Goal: Task Accomplishment & Management: Complete application form

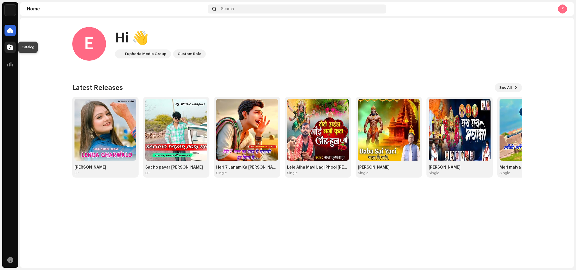
click at [8, 48] on span at bounding box center [10, 47] width 6 height 4
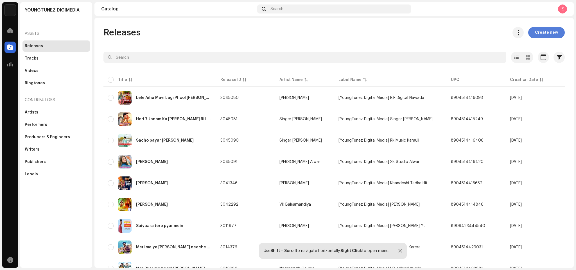
click at [548, 34] on span "Create new" at bounding box center [546, 32] width 23 height 11
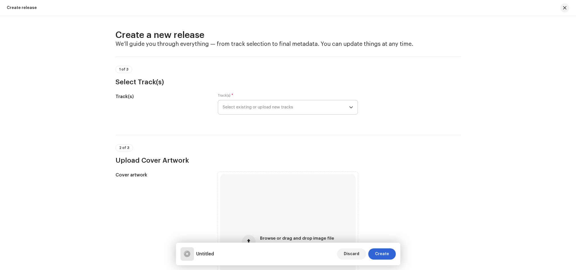
click at [263, 110] on span "Select existing or upload new tracks" at bounding box center [286, 107] width 127 height 14
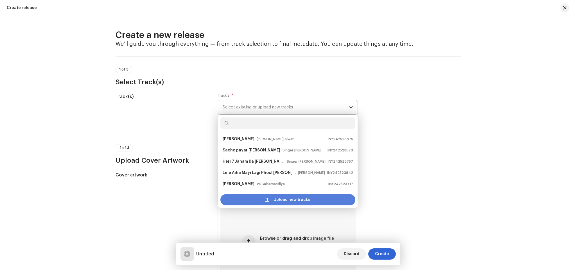
scroll to position [9, 0]
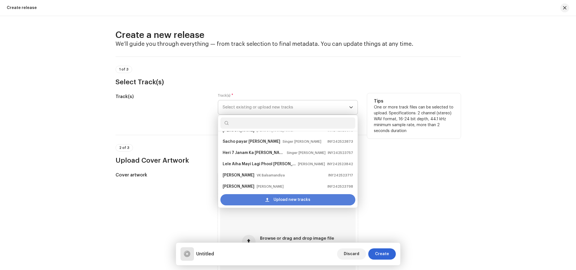
click at [245, 198] on div "Upload new tracks" at bounding box center [287, 199] width 135 height 11
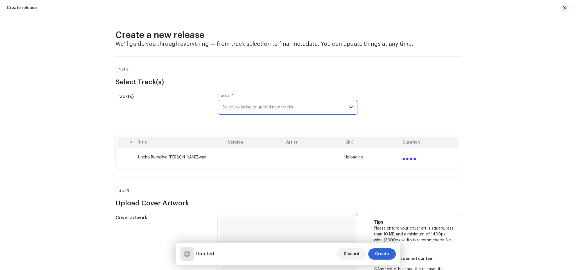
scroll to position [211, 0]
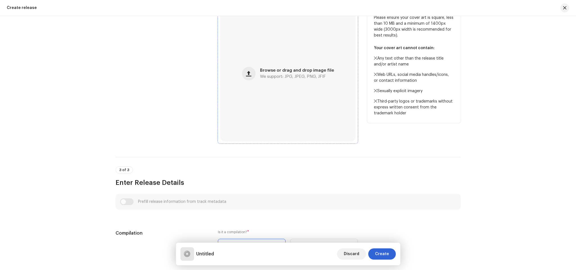
click at [269, 107] on div "Browse or drag and drop image file We support: JPG, JPEG, PNG, JFIF" at bounding box center [288, 74] width 136 height 136
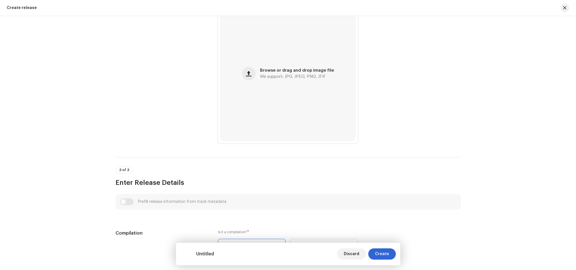
scroll to position [422, 0]
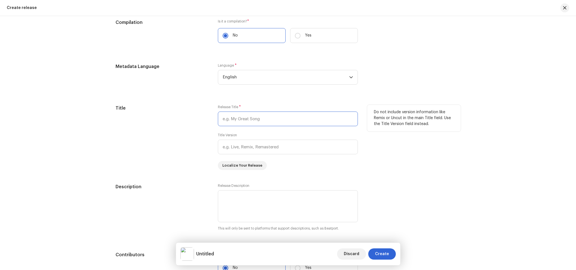
click at [231, 121] on input "text" at bounding box center [288, 119] width 140 height 15
paste input "Uncho Rumaliyo [PERSON_NAME]"
type input "Uncho Rumaliyo [PERSON_NAME]"
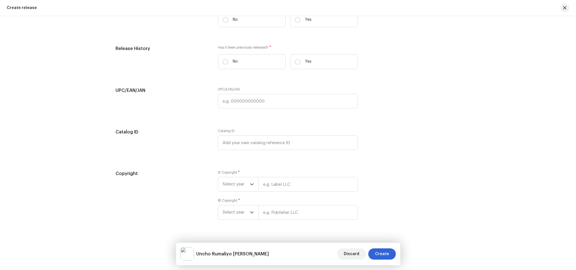
scroll to position [860, 0]
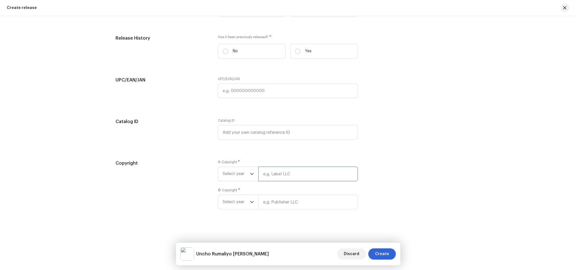
click at [273, 173] on input "text" at bounding box center [308, 174] width 100 height 15
paste input "DIP OFFICIAL"
type input "DIP OFFICIAL"
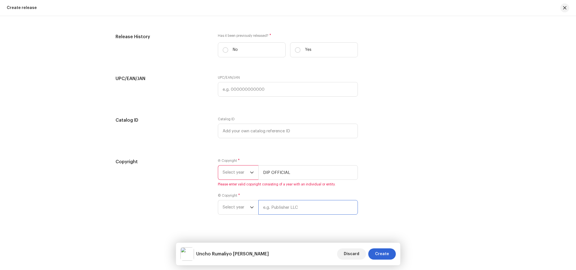
click at [271, 203] on input "text" at bounding box center [308, 207] width 100 height 15
paste input "DIP OFFICIAL"
type input "DIP OFFICIAL"
click at [245, 176] on span "Select year" at bounding box center [236, 173] width 27 height 14
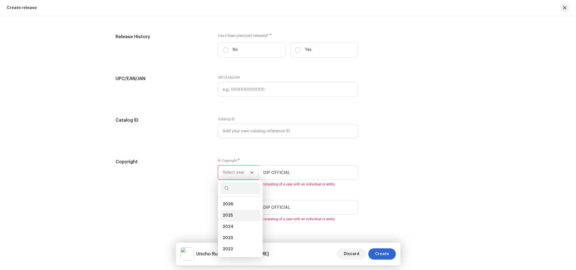
click at [231, 215] on span "2025" at bounding box center [228, 216] width 10 height 6
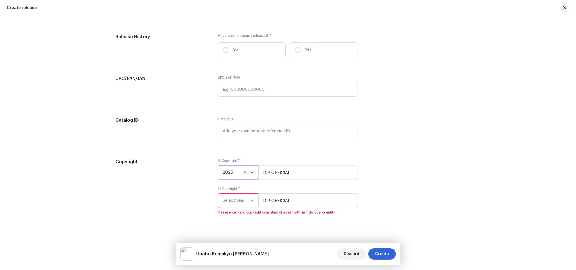
click at [230, 206] on span "Select year" at bounding box center [236, 201] width 27 height 14
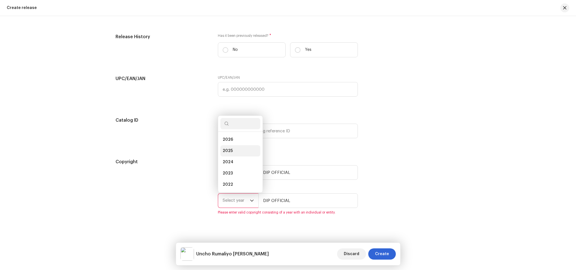
click at [233, 154] on li "2025" at bounding box center [240, 150] width 40 height 11
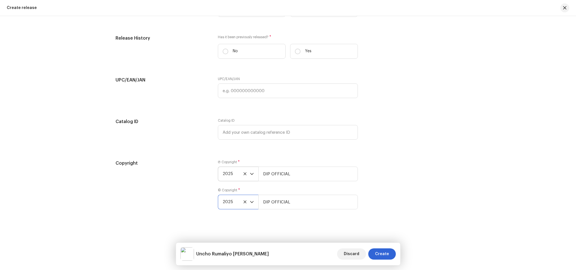
scroll to position [649, 0]
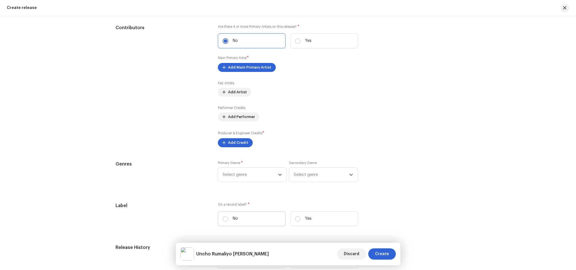
click at [237, 221] on label "No" at bounding box center [252, 218] width 68 height 15
click at [228, 221] on input "No" at bounding box center [226, 219] width 6 height 6
radio input "true"
click at [299, 220] on input "Yes" at bounding box center [298, 219] width 6 height 6
radio input "true"
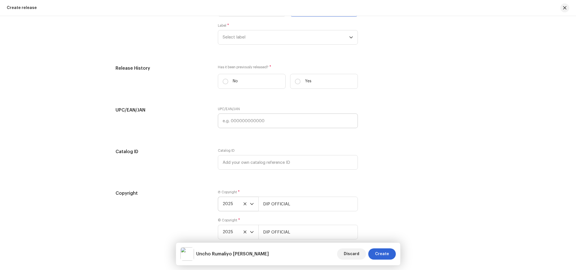
scroll to position [860, 0]
click at [234, 38] on span "Select label" at bounding box center [286, 36] width 127 height 14
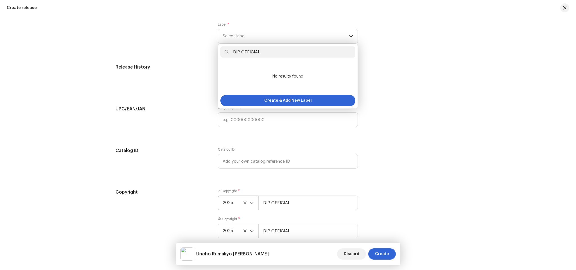
type input "DIP OFFICIAL"
click at [443, 117] on div "UPC/EAN/JAN UPC/EAN/JAN" at bounding box center [288, 120] width 345 height 28
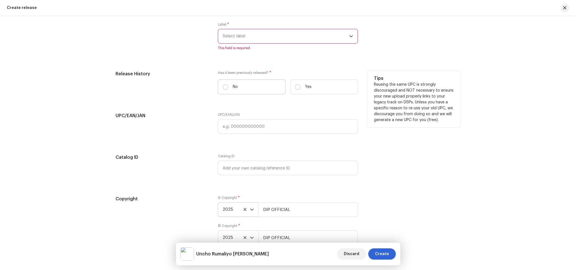
click at [247, 88] on label "No" at bounding box center [252, 87] width 68 height 15
click at [228, 88] on input "No" at bounding box center [226, 87] width 6 height 6
radio input "true"
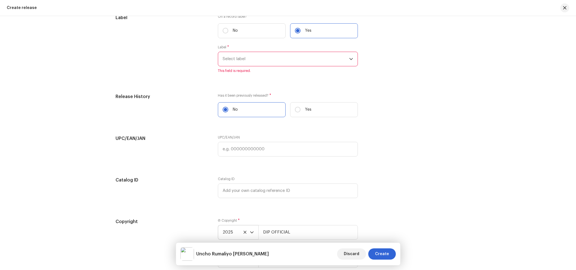
scroll to position [883, 0]
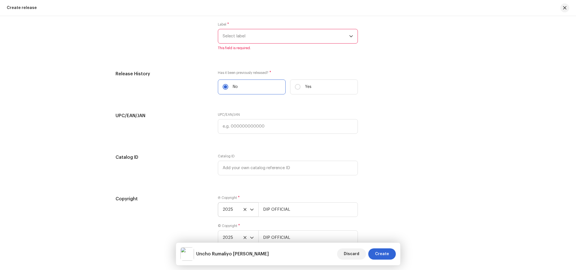
click at [243, 43] on span "Select label" at bounding box center [286, 36] width 127 height 14
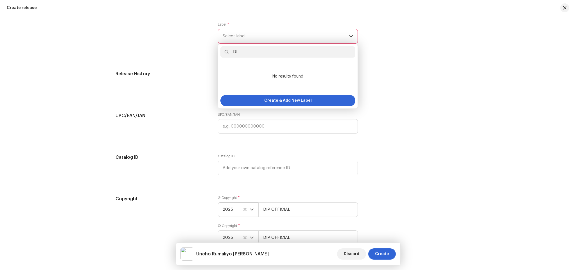
type input "D"
click at [231, 53] on input "[YoungTunez Digital Media] DIP OFFICIAL" at bounding box center [287, 51] width 135 height 11
type input "[YoungTunez Digital Media] DIP OFFICIAL"
click at [303, 104] on span "Create & Add New Label" at bounding box center [288, 100] width 48 height 11
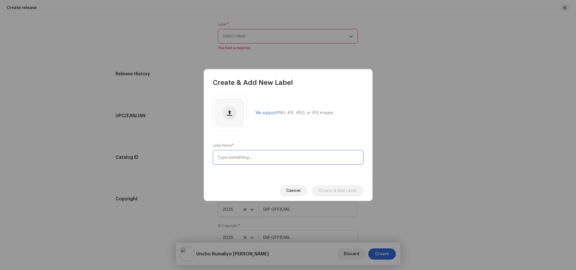
click at [238, 151] on input "text" at bounding box center [288, 157] width 151 height 15
paste input "[YoungTunez Digital Media] DIP OFFICIAL"
type input "[YoungTunez Digital Media] DIP OFFICIAL"
click at [350, 187] on span "Create & Add Label" at bounding box center [338, 190] width 38 height 11
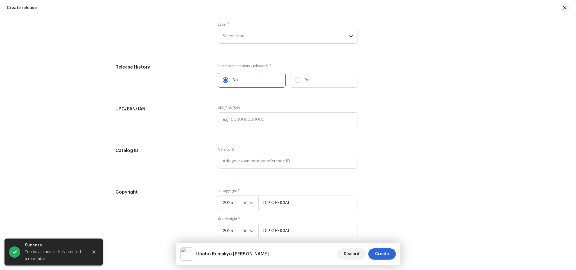
click at [244, 35] on span "Select label" at bounding box center [286, 36] width 127 height 14
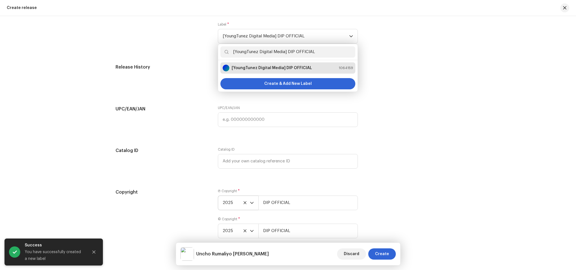
type input "[YoungTunez Digital Media] DIP OFFICIAL"
click at [248, 69] on strong "[YoungTunez Digital Media] DIP OFFICIAL" at bounding box center [272, 68] width 80 height 6
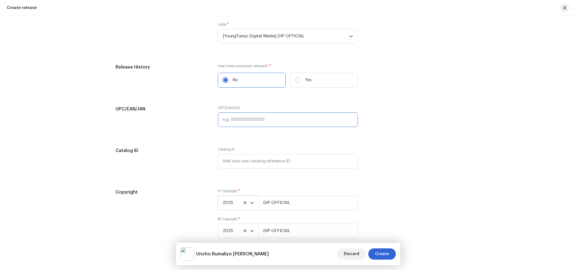
click at [233, 122] on input "text" at bounding box center [288, 119] width 140 height 15
paste input "859776918596"
type input "859776918596"
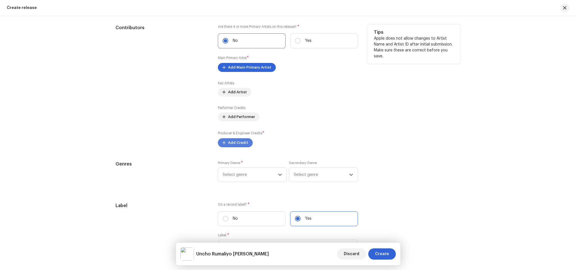
click at [235, 145] on span "Add Credit" at bounding box center [238, 142] width 20 height 11
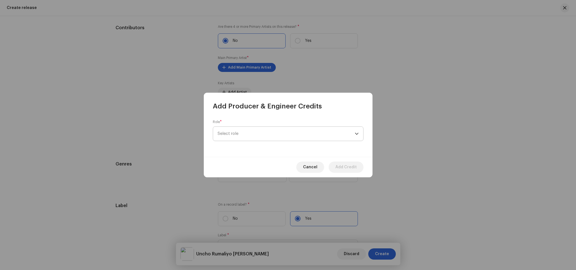
click at [230, 132] on span "Select role" at bounding box center [286, 134] width 137 height 14
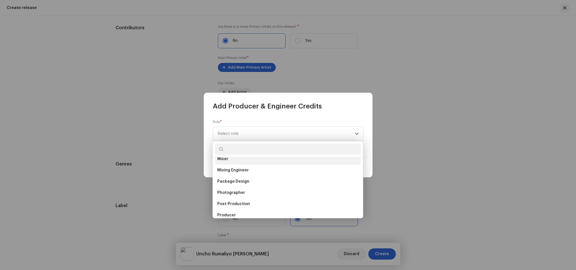
scroll to position [187, 0]
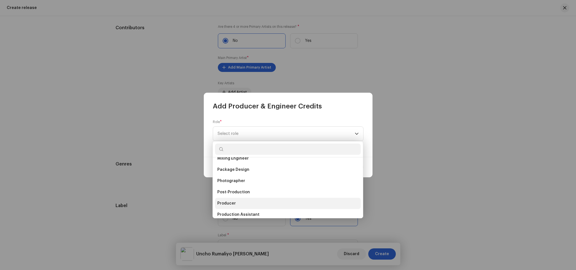
click at [225, 201] on span "Producer" at bounding box center [226, 204] width 19 height 6
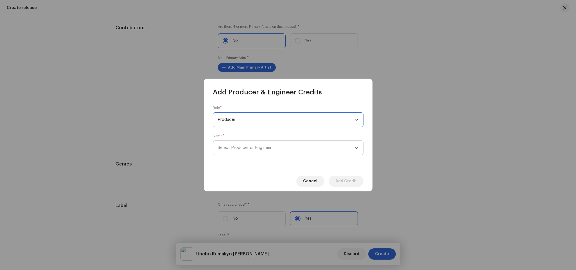
click at [234, 142] on span "Select Producer or Engineer" at bounding box center [286, 148] width 137 height 14
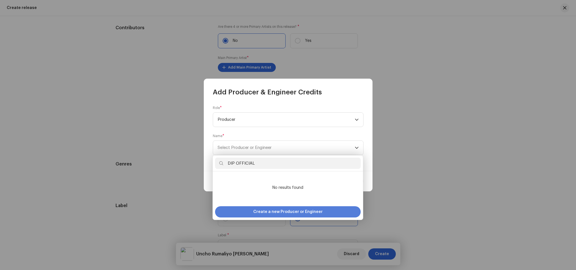
type input "DIP OFFICIAL"
click at [256, 211] on span "Create a new Producer or Engineer" at bounding box center [287, 211] width 69 height 11
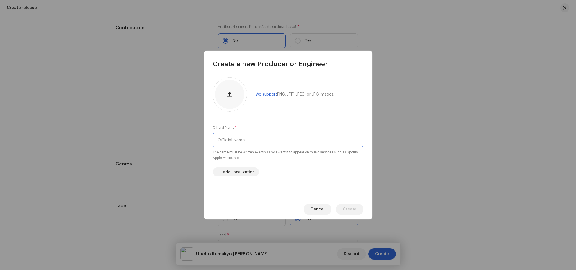
click at [235, 139] on input "text" at bounding box center [288, 140] width 151 height 15
paste input "DIP OFFICIAL"
type input "DIP OFFICIAL"
click at [351, 206] on span "Create" at bounding box center [350, 209] width 14 height 11
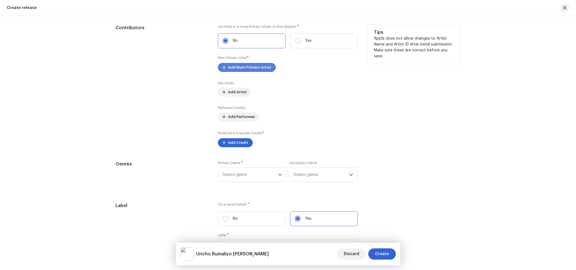
click at [239, 67] on span "Add Main Primary Artist" at bounding box center [249, 67] width 43 height 11
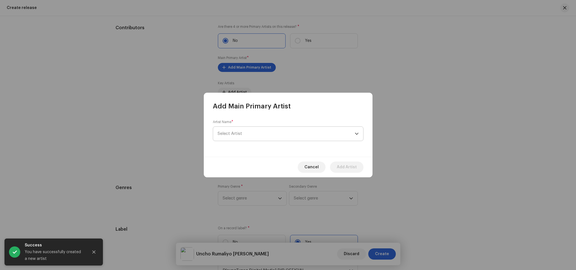
click at [233, 129] on span "Select Artist" at bounding box center [286, 134] width 137 height 14
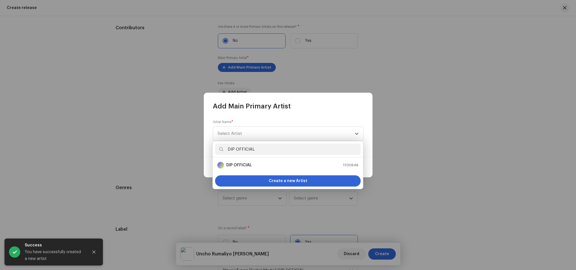
type input "DIP OFFICIAL"
click at [242, 165] on strong "DIP OFFICIAL" at bounding box center [239, 166] width 26 height 6
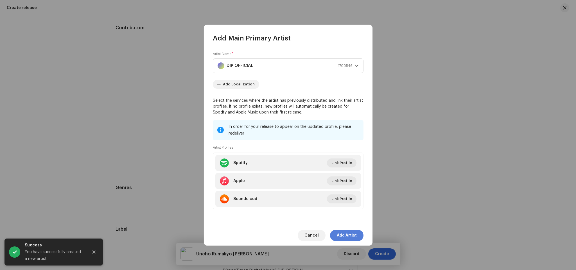
click at [343, 230] on span "Add Artist" at bounding box center [347, 235] width 20 height 11
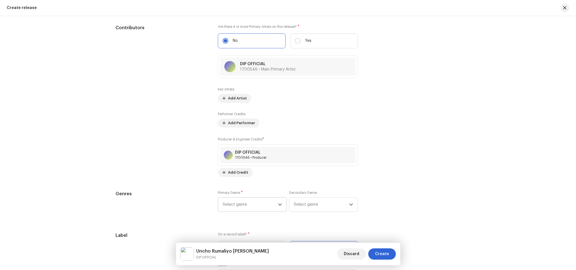
click at [243, 204] on span "Select genre" at bounding box center [250, 205] width 55 height 14
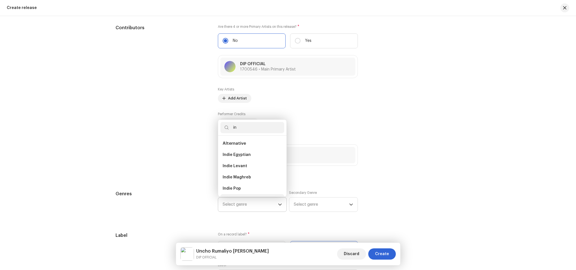
scroll to position [9, 0]
type input "in"
click at [228, 181] on span "Indie Pop" at bounding box center [232, 180] width 18 height 6
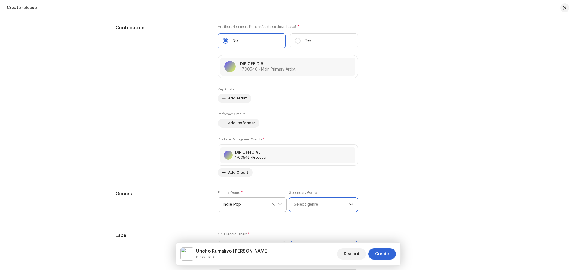
click at [317, 203] on span "Select genre" at bounding box center [321, 205] width 55 height 14
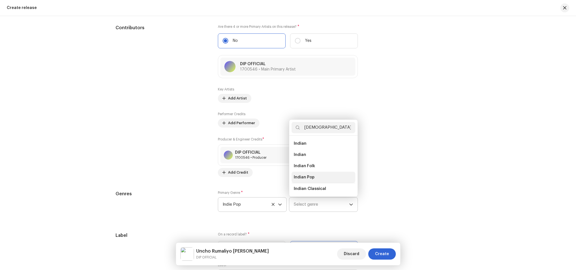
scroll to position [9, 0]
type input "[DEMOGRAPHIC_DATA]"
click at [295, 145] on span "Indian" at bounding box center [300, 146] width 12 height 6
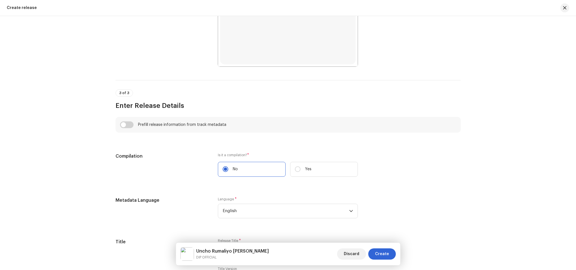
scroll to position [100, 0]
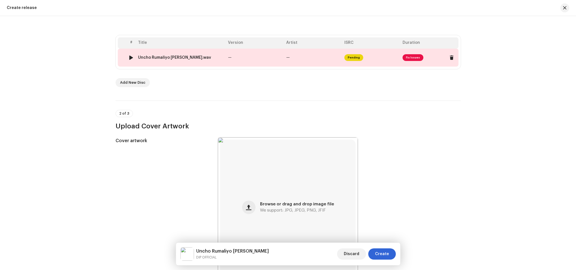
click at [153, 56] on div "Uncho Rumaliyo [PERSON_NAME].wav" at bounding box center [174, 57] width 73 height 4
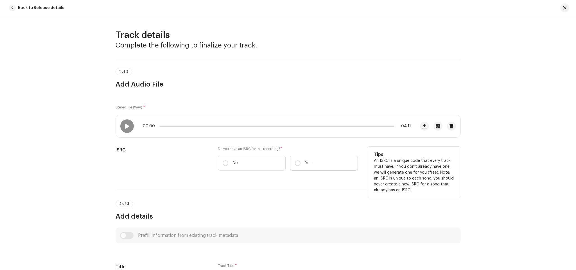
click at [322, 163] on label "Yes" at bounding box center [324, 163] width 68 height 15
click at [301, 163] on input "Yes" at bounding box center [298, 164] width 6 height 6
radio input "true"
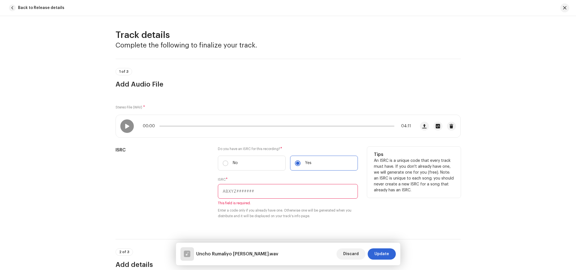
click at [256, 197] on input "text" at bounding box center [288, 191] width 140 height 15
paste input "TCAHI2362055"
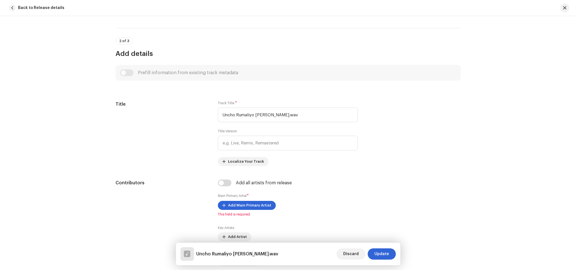
scroll to position [211, 0]
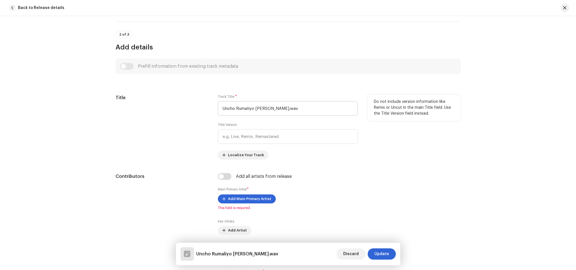
type input "TCAHI2362055"
click at [296, 106] on input "Uncho Rumaliyo [PERSON_NAME].wav" at bounding box center [288, 108] width 140 height 15
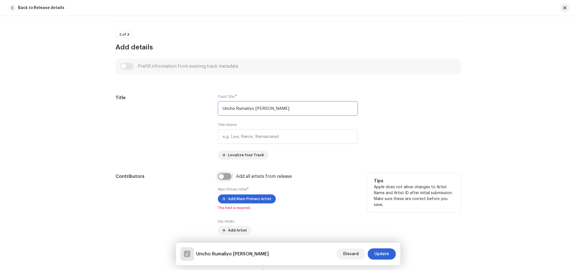
type input "Uncho Rumaliyo [PERSON_NAME]"
click at [222, 176] on input "checkbox" at bounding box center [224, 176] width 13 height 7
checkbox input "true"
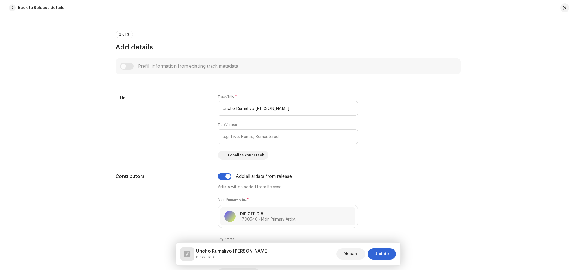
scroll to position [422, 0]
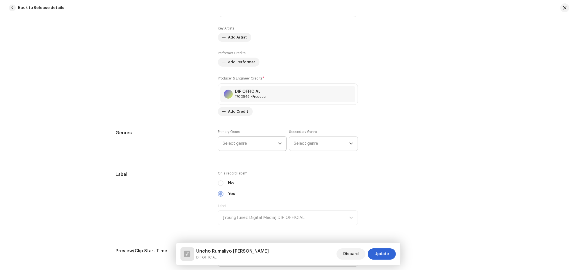
click at [254, 148] on span "Select genre" at bounding box center [250, 144] width 55 height 14
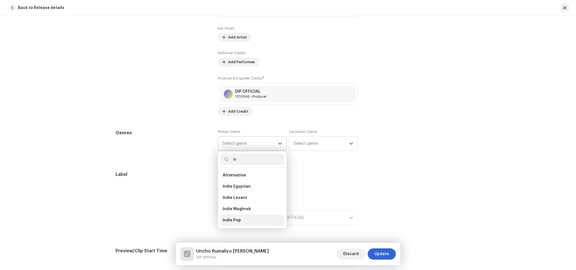
type input "in"
click at [238, 225] on li "Indie Pop" at bounding box center [252, 220] width 64 height 11
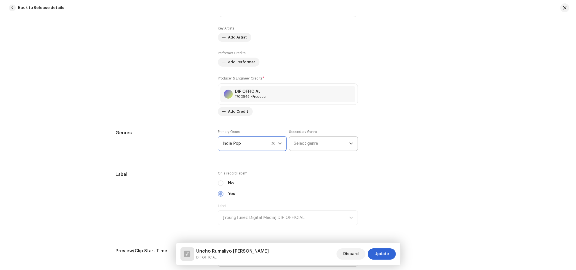
click at [301, 148] on span "Select genre" at bounding box center [321, 144] width 55 height 14
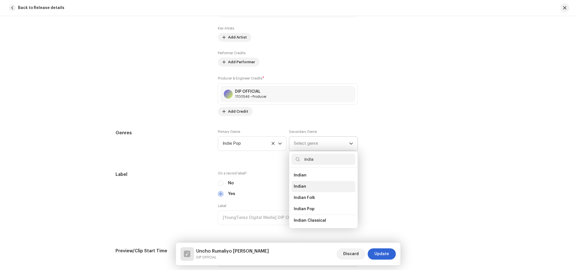
type input "india"
click at [307, 187] on li "Indian" at bounding box center [324, 186] width 64 height 11
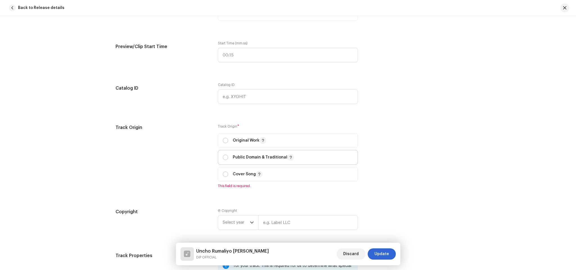
scroll to position [633, 0]
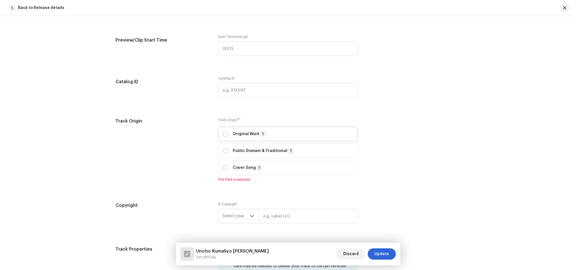
click at [242, 134] on p "Original Work" at bounding box center [249, 134] width 33 height 7
radio input "true"
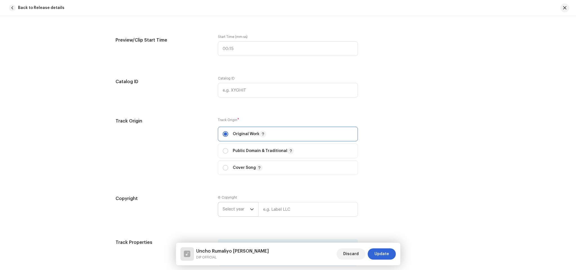
click at [242, 209] on span "Select year" at bounding box center [236, 209] width 27 height 14
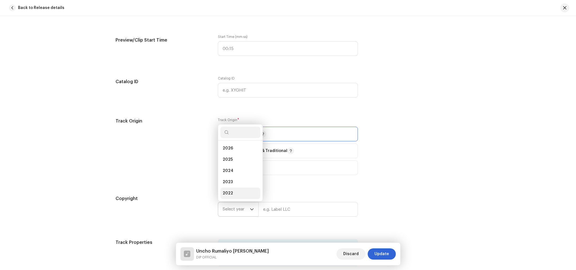
scroll to position [9, 0]
click at [227, 150] on span "2025" at bounding box center [228, 151] width 10 height 6
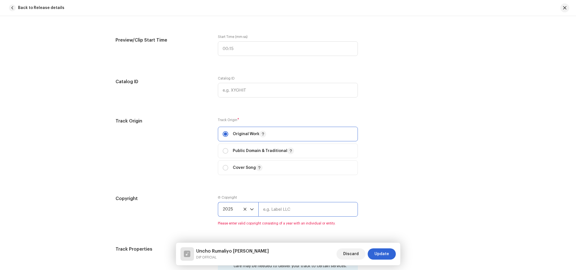
click at [273, 210] on input "text" at bounding box center [308, 209] width 100 height 15
paste input "Uncho Rumaliyo [PERSON_NAME]"
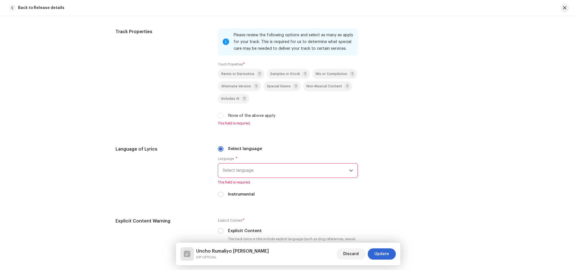
scroll to position [633, 0]
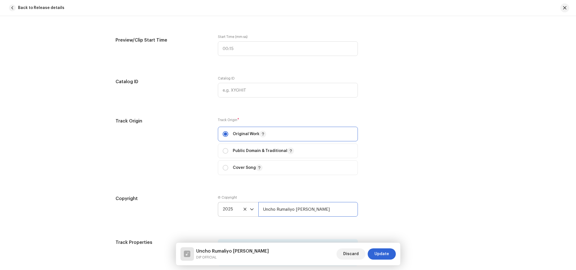
drag, startPoint x: 299, startPoint y: 210, endPoint x: 153, endPoint y: 210, distance: 146.8
click at [153, 210] on div "Copyright Ⓟ Copyright 2025 Uncho Rumaliyo [PERSON_NAME]" at bounding box center [288, 210] width 345 height 30
paste input "DIP OFFICIAL"
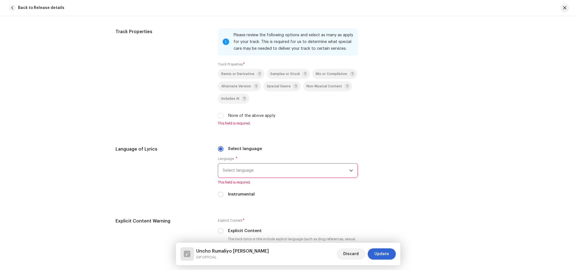
type input "DIP OFFICIAL"
click at [233, 119] on label "None of the above apply" at bounding box center [252, 116] width 48 height 6
click at [224, 119] on input "None of the above apply" at bounding box center [221, 116] width 6 height 6
checkbox input "true"
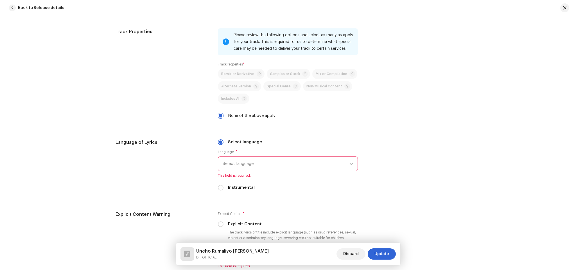
click at [241, 163] on span "Select language" at bounding box center [286, 164] width 127 height 14
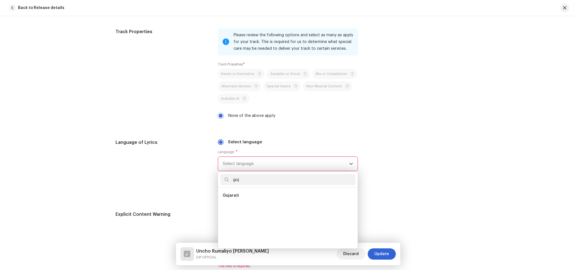
scroll to position [0, 0]
type input "guj"
click at [242, 199] on li "Gujarati" at bounding box center [287, 195] width 135 height 11
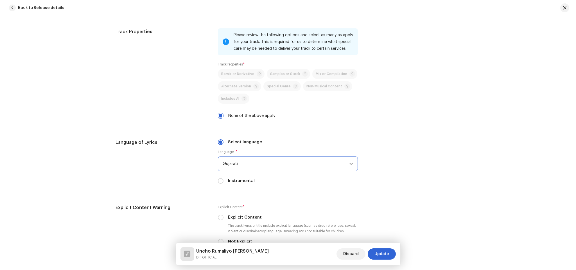
scroll to position [1054, 0]
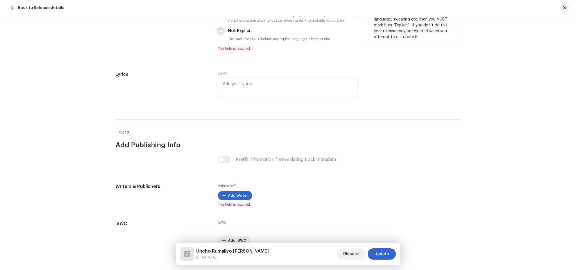
click at [220, 33] on input "Not Explicit" at bounding box center [221, 31] width 6 height 6
radio input "true"
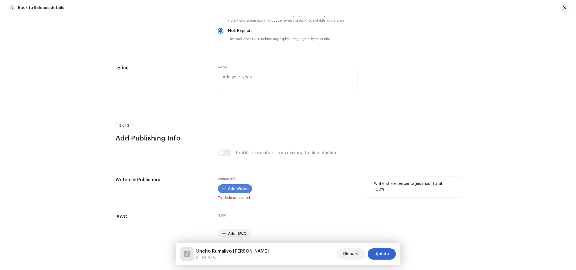
click at [236, 190] on span "Add Writer" at bounding box center [238, 188] width 20 height 11
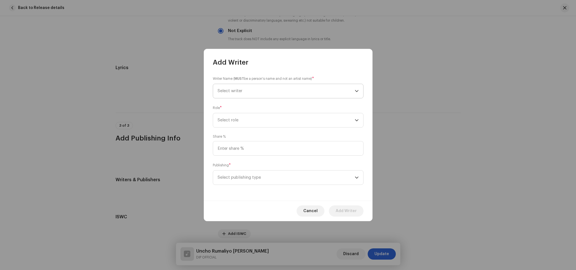
click at [234, 85] on span "Select writer" at bounding box center [286, 91] width 137 height 14
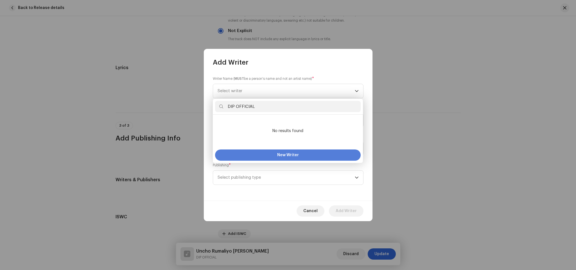
type input "DIP OFFICIAL"
click at [251, 155] on button "New Writer" at bounding box center [288, 155] width 146 height 11
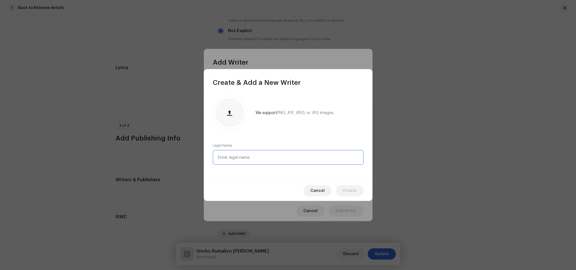
click at [237, 158] on input "text" at bounding box center [288, 157] width 151 height 15
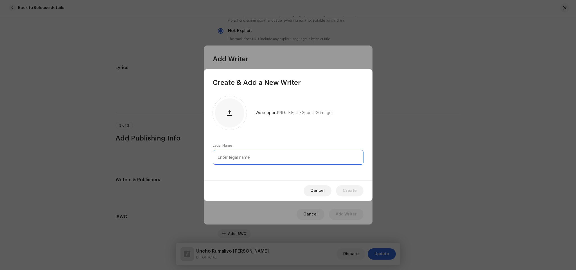
paste input "DIP OFFICIAL"
type input "DIP OFFICIAL"
click at [345, 194] on span "Create" at bounding box center [350, 190] width 14 height 11
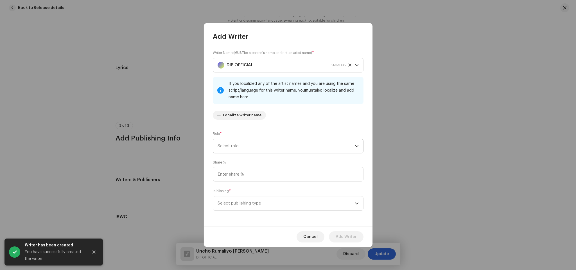
click at [223, 147] on span "Select role" at bounding box center [286, 146] width 137 height 14
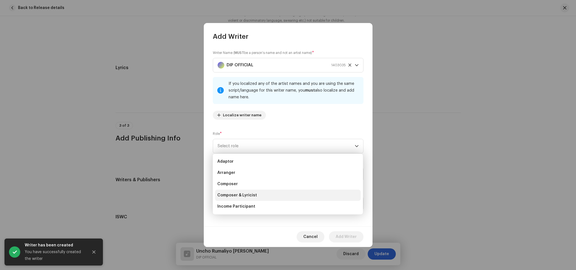
click at [241, 195] on span "Composer & Lyricist" at bounding box center [237, 196] width 40 height 6
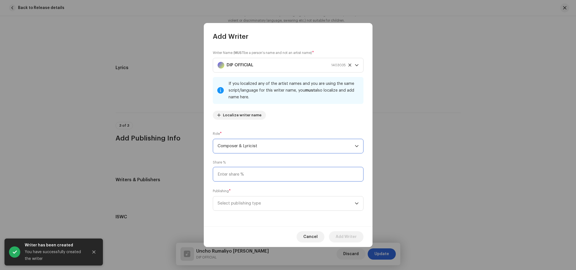
click at [230, 174] on input at bounding box center [288, 174] width 151 height 15
type input "100.00"
click at [228, 200] on span "Select publishing type" at bounding box center [286, 204] width 137 height 14
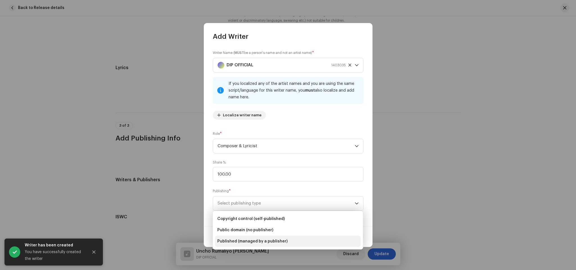
click at [238, 240] on span "Published (managed by a publisher)" at bounding box center [252, 242] width 70 height 6
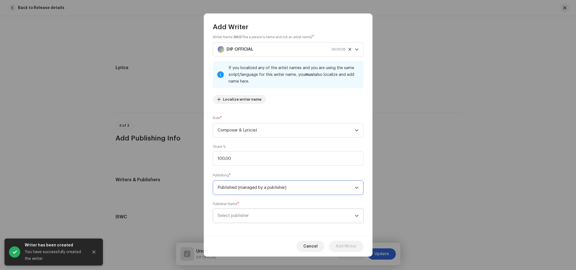
scroll to position [9, 0]
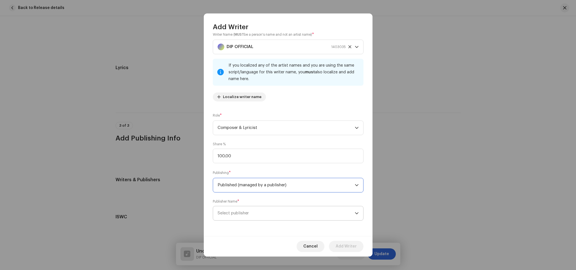
click at [238, 213] on span "Select publisher" at bounding box center [233, 213] width 31 height 4
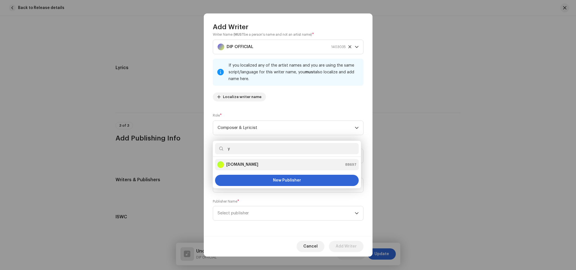
type input "y"
click at [243, 163] on strong "[DOMAIN_NAME]" at bounding box center [242, 165] width 32 height 6
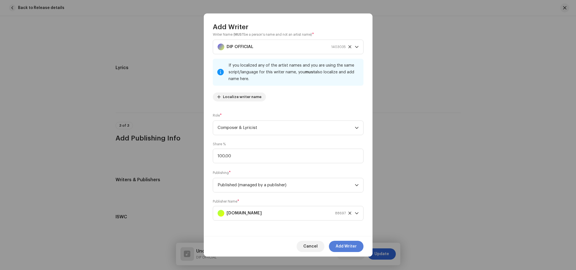
click at [342, 247] on span "Add Writer" at bounding box center [346, 246] width 21 height 11
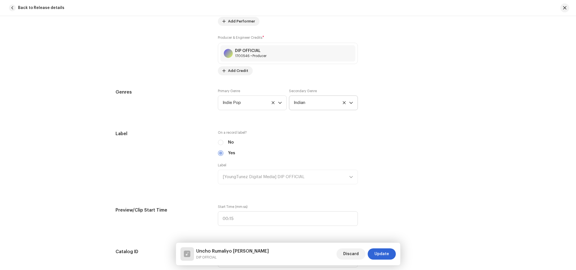
scroll to position [252, 0]
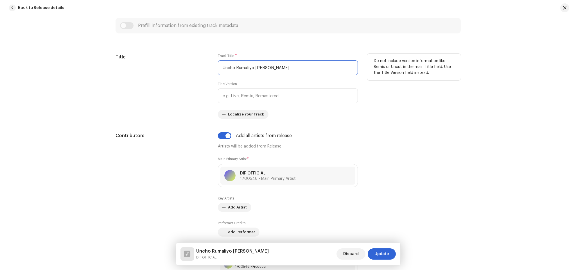
drag, startPoint x: 271, startPoint y: 65, endPoint x: 213, endPoint y: 64, distance: 58.5
click at [213, 64] on div "Title Track Title * Uncho Rumaliyo [PERSON_NAME] Title Version Localize Your Tr…" at bounding box center [288, 86] width 345 height 65
click at [276, 68] on input "Uncho Rumaliyo [PERSON_NAME]" at bounding box center [288, 67] width 140 height 15
drag, startPoint x: 276, startPoint y: 68, endPoint x: 197, endPoint y: 66, distance: 79.0
click at [197, 66] on div "Title Track Title * Uncho Rumaliyo [PERSON_NAME] Title Version Localize Your Tr…" at bounding box center [288, 86] width 345 height 65
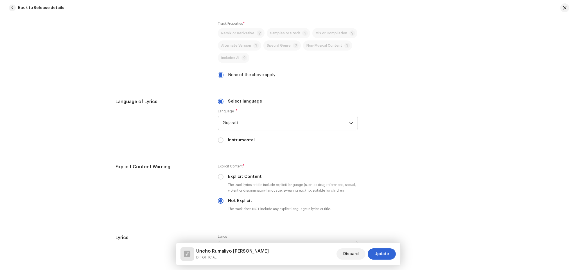
scroll to position [1095, 0]
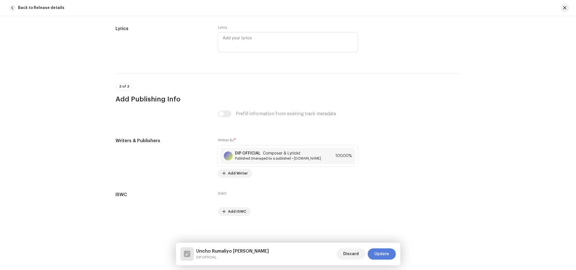
click at [386, 255] on span "Update" at bounding box center [382, 254] width 15 height 11
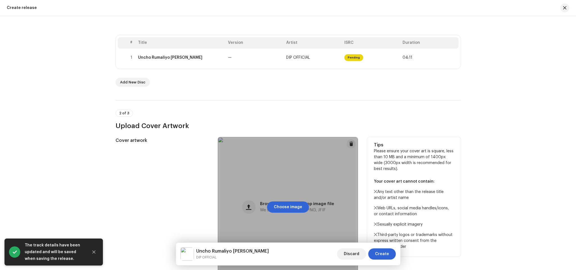
scroll to position [311, 0]
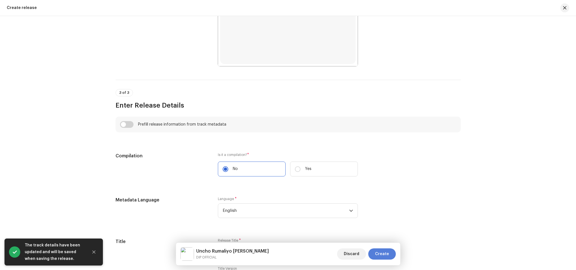
click at [379, 253] on span "Create" at bounding box center [382, 254] width 14 height 11
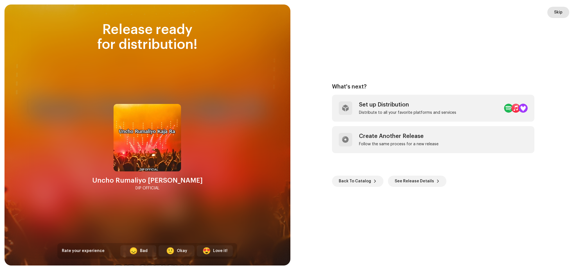
click at [554, 13] on span "Skip" at bounding box center [558, 12] width 8 height 11
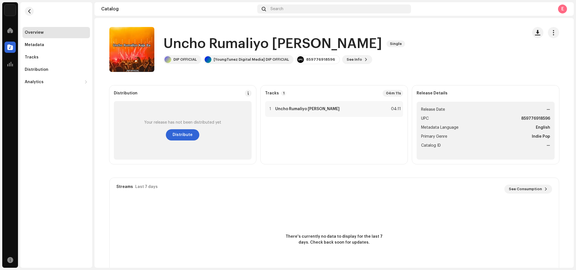
click at [8, 51] on div at bounding box center [9, 47] width 11 height 11
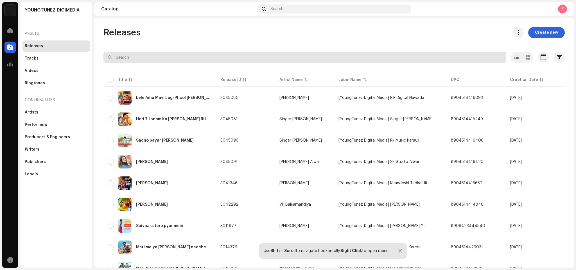
click at [132, 55] on input "text" at bounding box center [304, 57] width 403 height 11
paste input "Heri 7 Janam Ka [PERSON_NAME] Ri Ladli Tut Giya Ri"
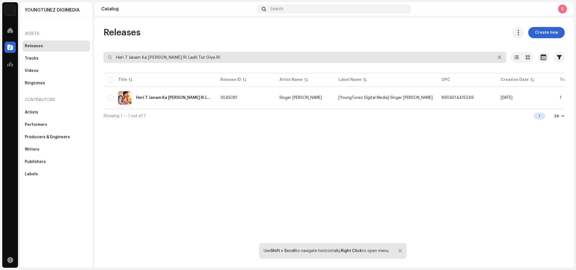
type input "Heri 7 Janam Ka [PERSON_NAME] Ri Ladli Tut Giya Ri"
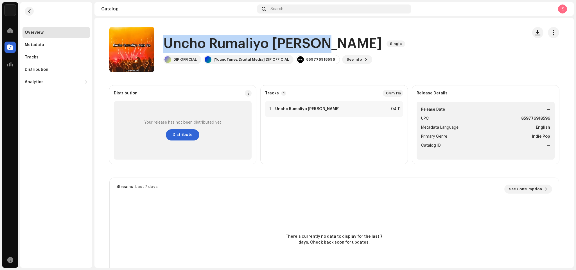
drag, startPoint x: 166, startPoint y: 38, endPoint x: 314, endPoint y: 41, distance: 148.2
click at [314, 41] on h1 "Uncho Rumaliyo [PERSON_NAME]" at bounding box center [272, 44] width 219 height 18
copy h1 "Uncho Rumaliyo [PERSON_NAME]"
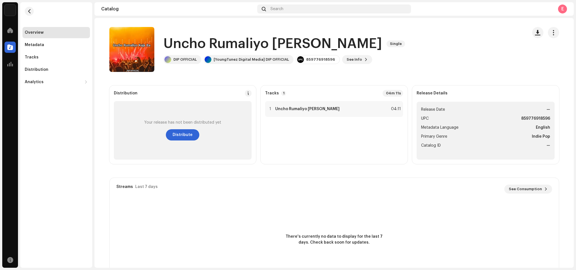
click at [380, 38] on div "Uncho Rumaliyo [PERSON_NAME] Single DIP OFFICIAL [YoungTunez Digital Media] DIP…" at bounding box center [316, 49] width 414 height 45
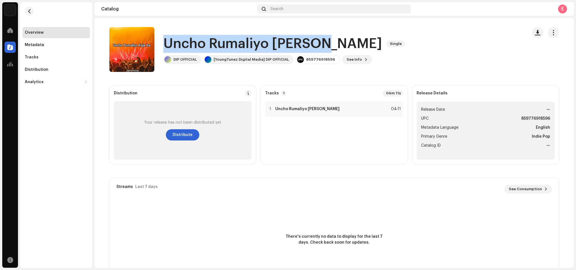
drag, startPoint x: 315, startPoint y: 42, endPoint x: 166, endPoint y: 43, distance: 148.7
click at [166, 43] on h1 "Uncho Rumaliyo [PERSON_NAME]" at bounding box center [272, 44] width 219 height 18
copy h1 "Uncho Rumaliyo [PERSON_NAME]"
click at [164, 42] on h1 "Uncho Rumaliyo [PERSON_NAME]" at bounding box center [272, 44] width 219 height 18
